Goal: Transaction & Acquisition: Purchase product/service

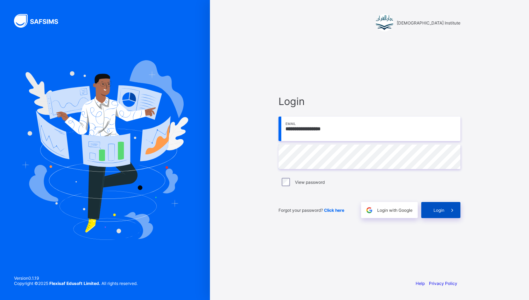
click at [437, 205] on div "Login" at bounding box center [440, 210] width 39 height 16
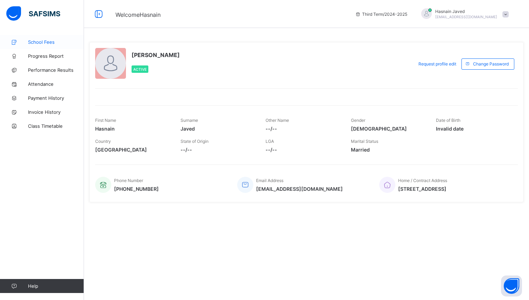
click at [52, 42] on span "School Fees" at bounding box center [56, 42] width 56 height 6
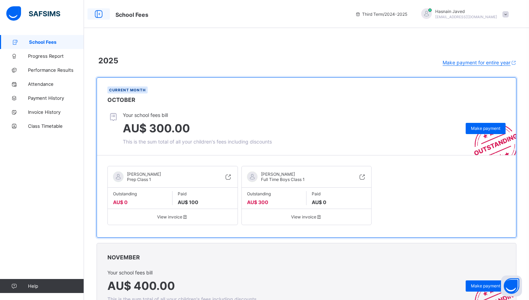
click at [102, 16] on icon at bounding box center [99, 14] width 12 height 10
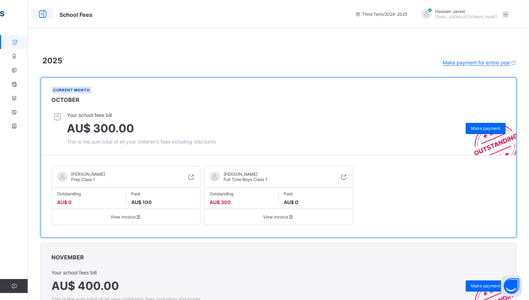
click at [45, 13] on icon at bounding box center [43, 14] width 12 height 10
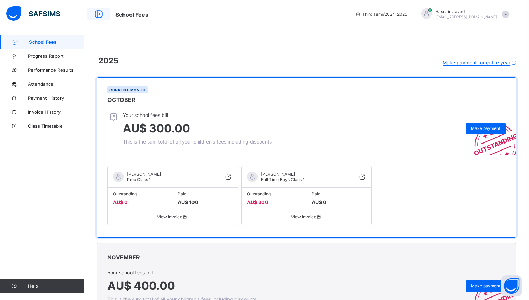
click at [98, 9] on icon at bounding box center [99, 14] width 12 height 10
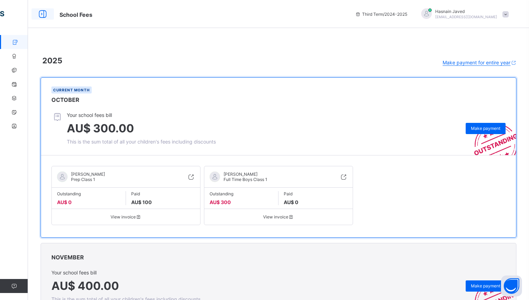
click at [47, 15] on icon at bounding box center [43, 14] width 12 height 10
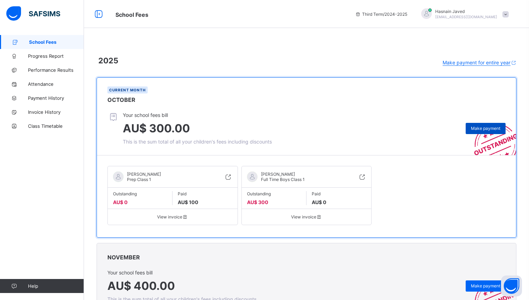
click at [485, 129] on span "Make payment" at bounding box center [485, 128] width 29 height 5
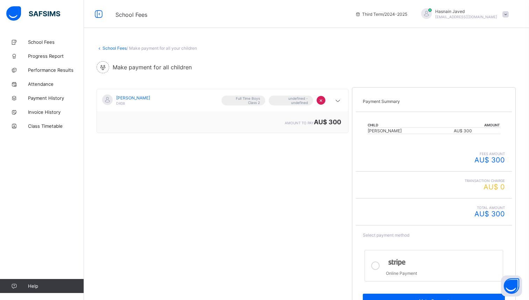
scroll to position [43, 0]
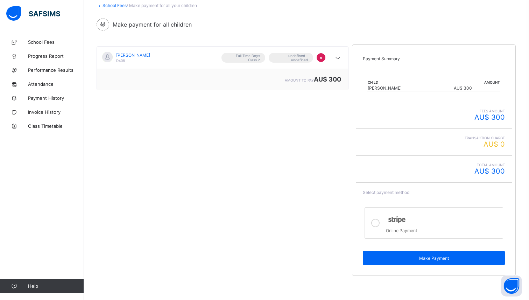
click at [376, 219] on icon at bounding box center [375, 223] width 8 height 8
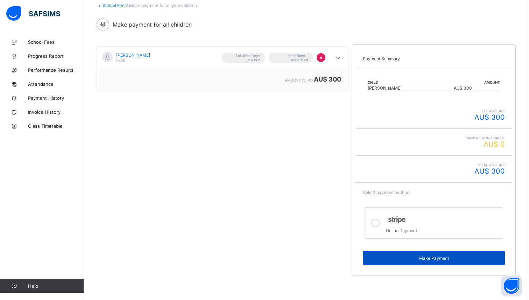
click at [399, 259] on span "Make Payment" at bounding box center [434, 257] width 132 height 5
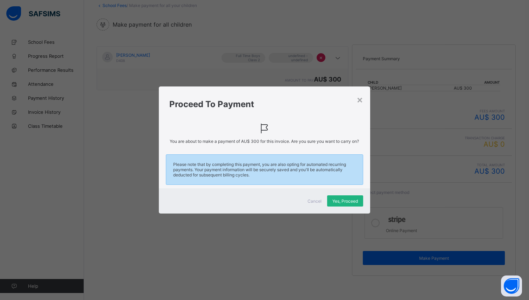
click at [346, 200] on span "Yes, Proceed" at bounding box center [345, 200] width 26 height 5
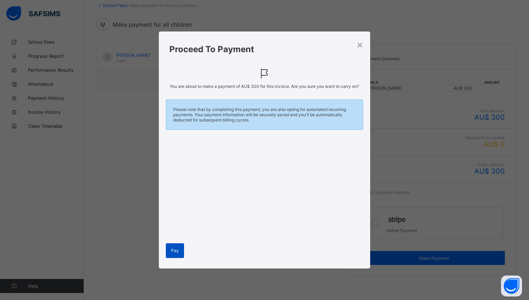
click at [179, 250] on div "Pay" at bounding box center [175, 250] width 18 height 15
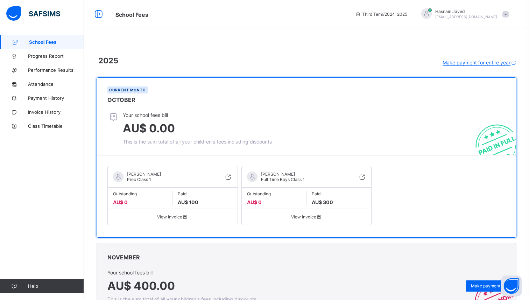
click at [285, 17] on span "School Fees" at bounding box center [229, 13] width 229 height 9
click at [257, 13] on span "School Fees" at bounding box center [229, 13] width 229 height 9
click at [277, 13] on span "School Fees" at bounding box center [229, 13] width 229 height 9
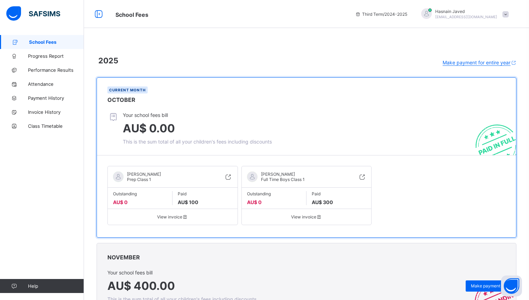
click at [260, 13] on span "School Fees" at bounding box center [229, 13] width 229 height 9
click at [272, 13] on span "School Fees" at bounding box center [229, 13] width 229 height 9
click at [505, 13] on span at bounding box center [505, 14] width 6 height 6
click at [390, 55] on div "2025 Make payment for entire year" at bounding box center [307, 62] width 418 height 20
click at [507, 14] on span at bounding box center [505, 14] width 6 height 6
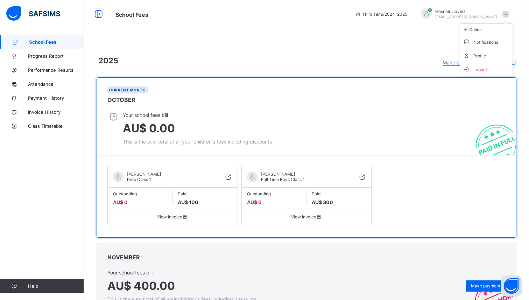
click at [395, 48] on span at bounding box center [307, 48] width 420 height 7
click at [340, 22] on div "School Fees Third Term / 2024-2025 Hasnain Javed hkhan45@gmail.com" at bounding box center [264, 14] width 529 height 28
click at [516, 18] on div "Third Term / 2024-2025 Hasnain Javed hkhan45@gmail.com" at bounding box center [440, 14] width 177 height 28
click at [508, 15] on span at bounding box center [505, 14] width 6 height 6
click at [334, 10] on span "School Fees" at bounding box center [229, 13] width 229 height 9
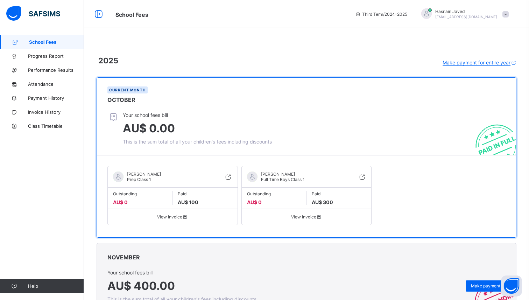
click at [334, 10] on span "School Fees" at bounding box center [229, 13] width 229 height 9
click at [330, 10] on span "School Fees" at bounding box center [229, 13] width 229 height 9
click at [330, 9] on span "School Fees" at bounding box center [229, 13] width 229 height 9
click at [246, 7] on div "School Fees Third Term / 2024-2025 Hasnain Javed hkhan45@gmail.com" at bounding box center [264, 14] width 529 height 28
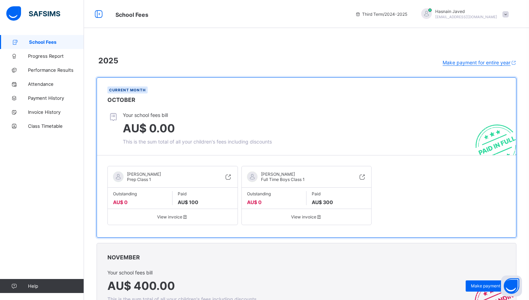
click at [505, 12] on span at bounding box center [505, 14] width 6 height 6
click at [479, 66] on span "Logout" at bounding box center [486, 69] width 46 height 8
